Goal: Information Seeking & Learning: Find specific page/section

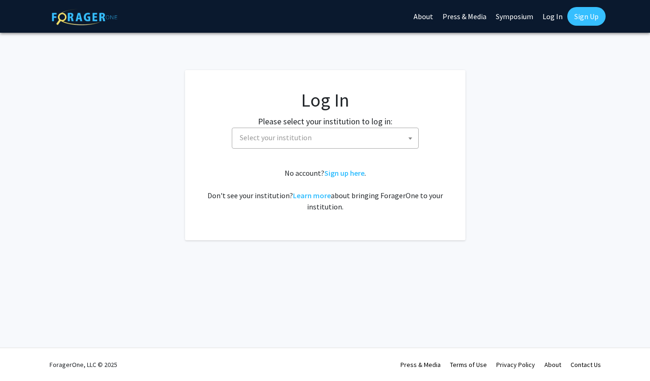
select select
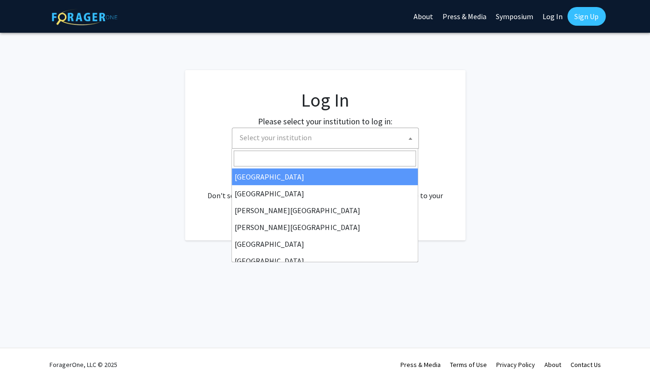
click at [351, 137] on span "Select your institution" at bounding box center [327, 137] width 182 height 19
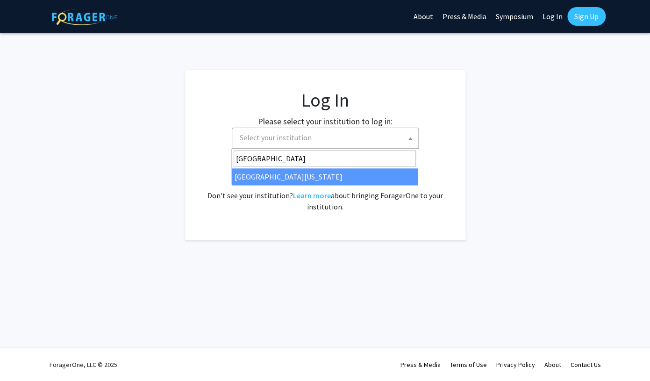
type input "[GEOGRAPHIC_DATA]"
select select "13"
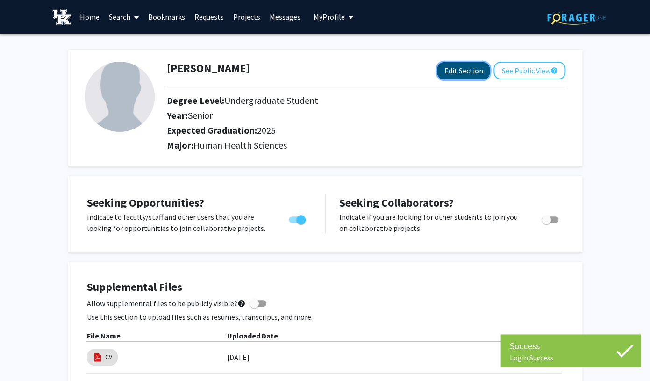
click at [468, 71] on button "Edit Section" at bounding box center [463, 70] width 53 height 17
select select "senior"
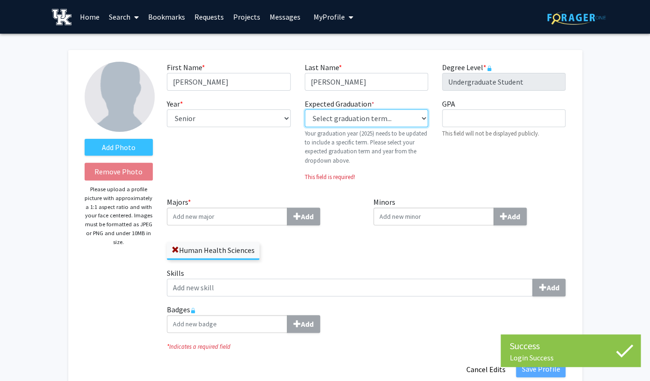
click at [305, 109] on select "Select graduation term... Previous: 2025 (Please select a specific term) Spring…" at bounding box center [366, 118] width 123 height 18
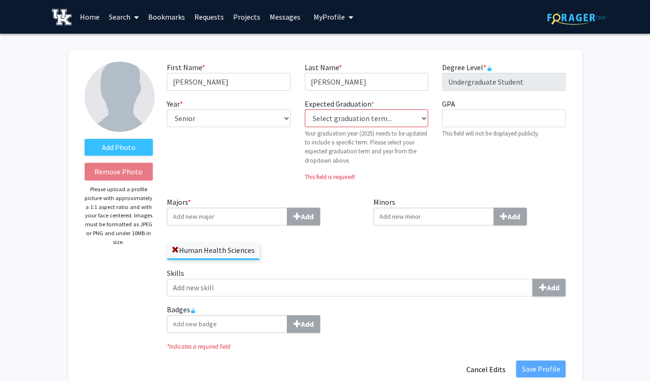
click at [489, 71] on label "Degree Level * required" at bounding box center [467, 67] width 50 height 11
click at [484, 68] on span "*" at bounding box center [484, 67] width 3 height 9
click at [130, 19] on link "Search" at bounding box center [123, 16] width 39 height 33
click at [234, 23] on link "Projects" at bounding box center [247, 16] width 36 height 33
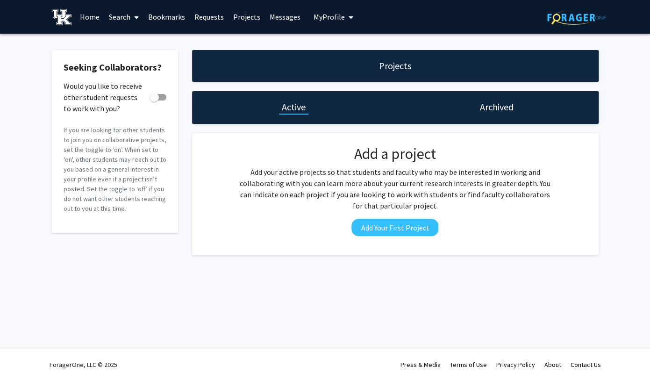
click at [87, 18] on link "Home" at bounding box center [89, 16] width 29 height 33
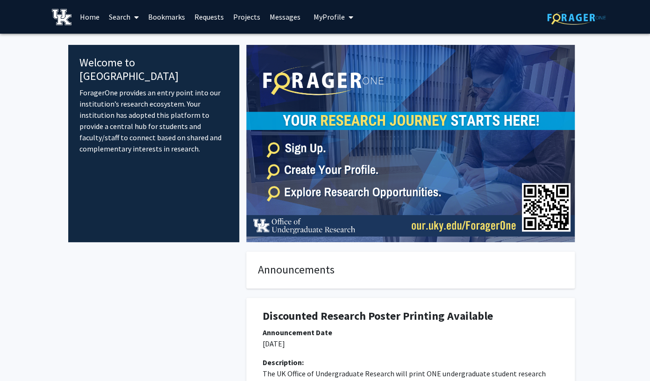
click at [130, 14] on link "Search" at bounding box center [123, 16] width 39 height 33
click at [136, 44] on span "Faculty/Staff" at bounding box center [138, 43] width 69 height 19
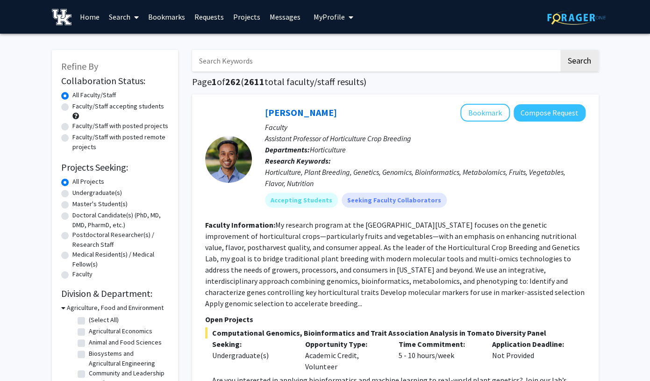
click at [250, 58] on input "Search Keywords" at bounding box center [375, 61] width 367 height 22
click at [141, 108] on label "Faculty/Staff accepting students" at bounding box center [118, 106] width 92 height 10
click at [79, 108] on input "Faculty/Staff accepting students" at bounding box center [75, 104] width 6 height 6
radio input "true"
click at [112, 220] on label "Doctoral Candidate(s) (PhD, MD, DMD, PharmD, etc.)" at bounding box center [120, 220] width 96 height 20
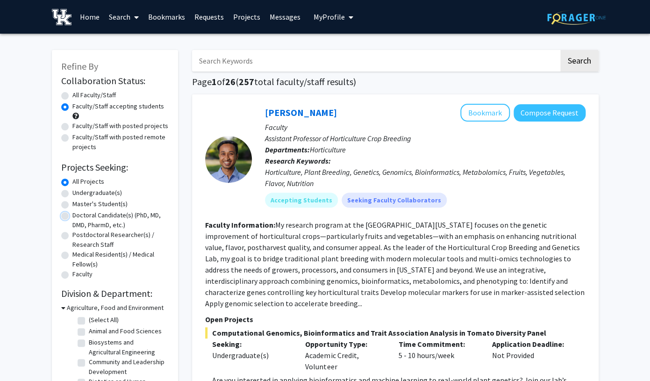
click at [79, 216] on input "Doctoral Candidate(s) (PhD, MD, DMD, PharmD, etc.)" at bounding box center [75, 213] width 6 height 6
radio input "true"
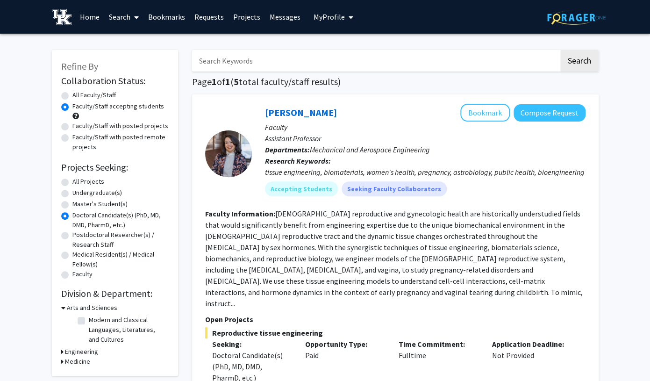
click at [298, 61] on input "Search Keywords" at bounding box center [375, 61] width 367 height 22
type input "oto"
click at [561, 50] on button "Search" at bounding box center [580, 61] width 38 height 22
radio input "true"
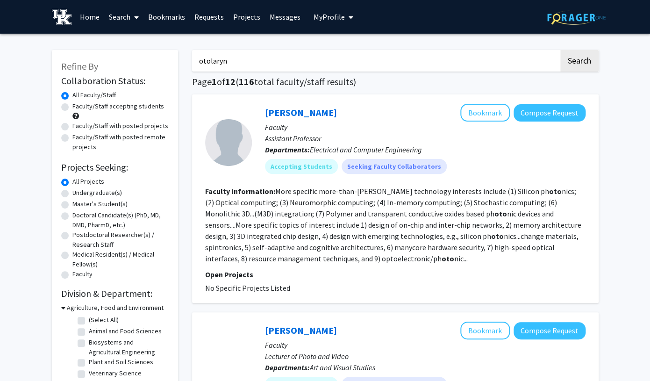
type input "otolaryn"
click at [561, 50] on button "Search" at bounding box center [580, 61] width 38 height 22
